Goal: Task Accomplishment & Management: Manage account settings

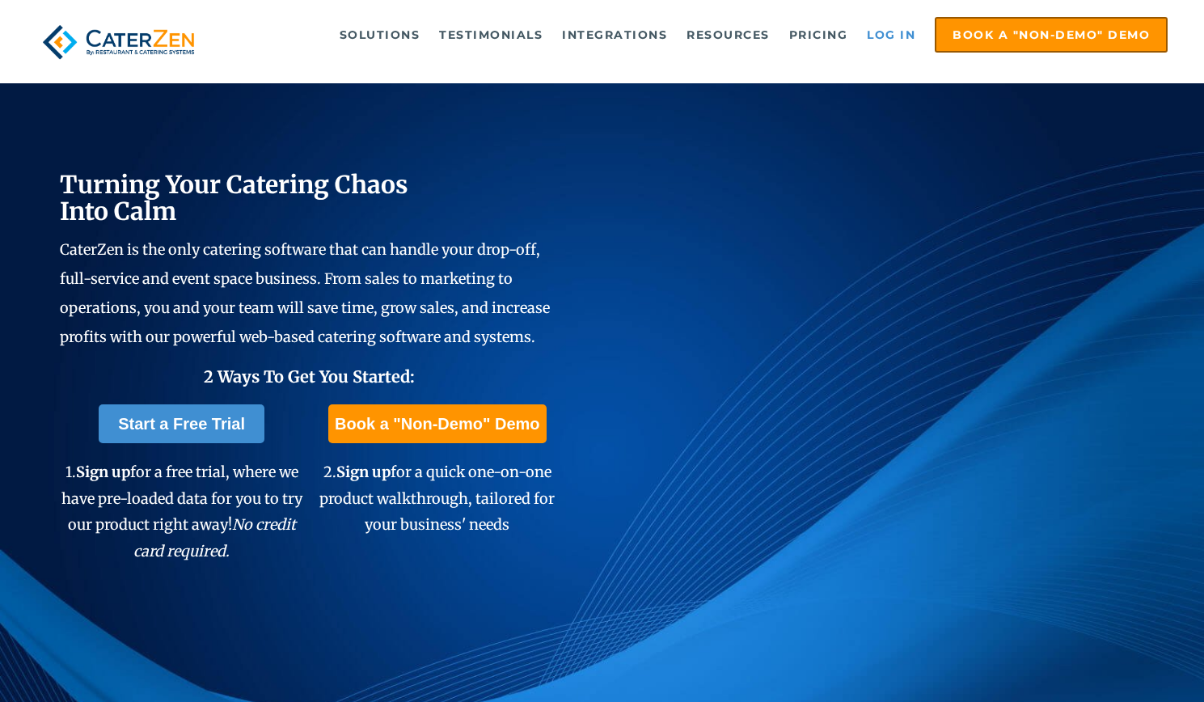
click at [896, 35] on link "Log in" at bounding box center [891, 35] width 65 height 32
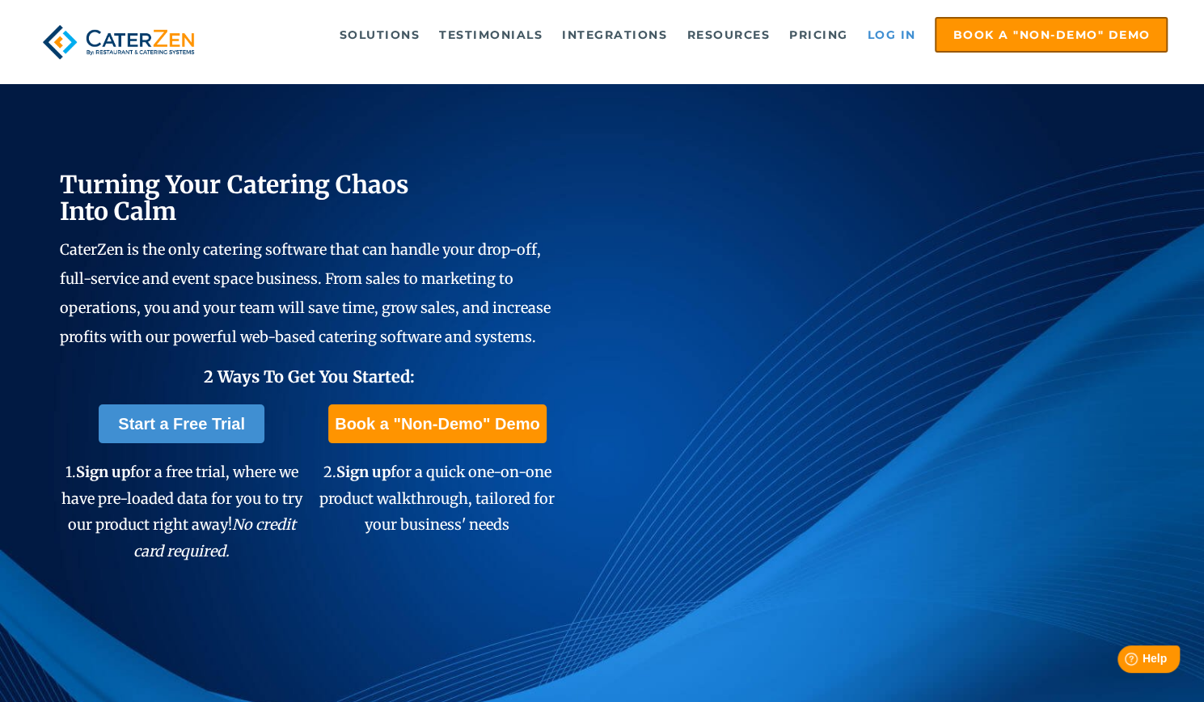
click at [896, 34] on link "Log in" at bounding box center [891, 35] width 65 height 32
click at [886, 40] on link "Log in" at bounding box center [891, 35] width 65 height 32
click at [894, 29] on link "Log in" at bounding box center [891, 35] width 65 height 32
click at [902, 40] on link "Log in" at bounding box center [891, 35] width 65 height 32
